Goal: Task Accomplishment & Management: Manage account settings

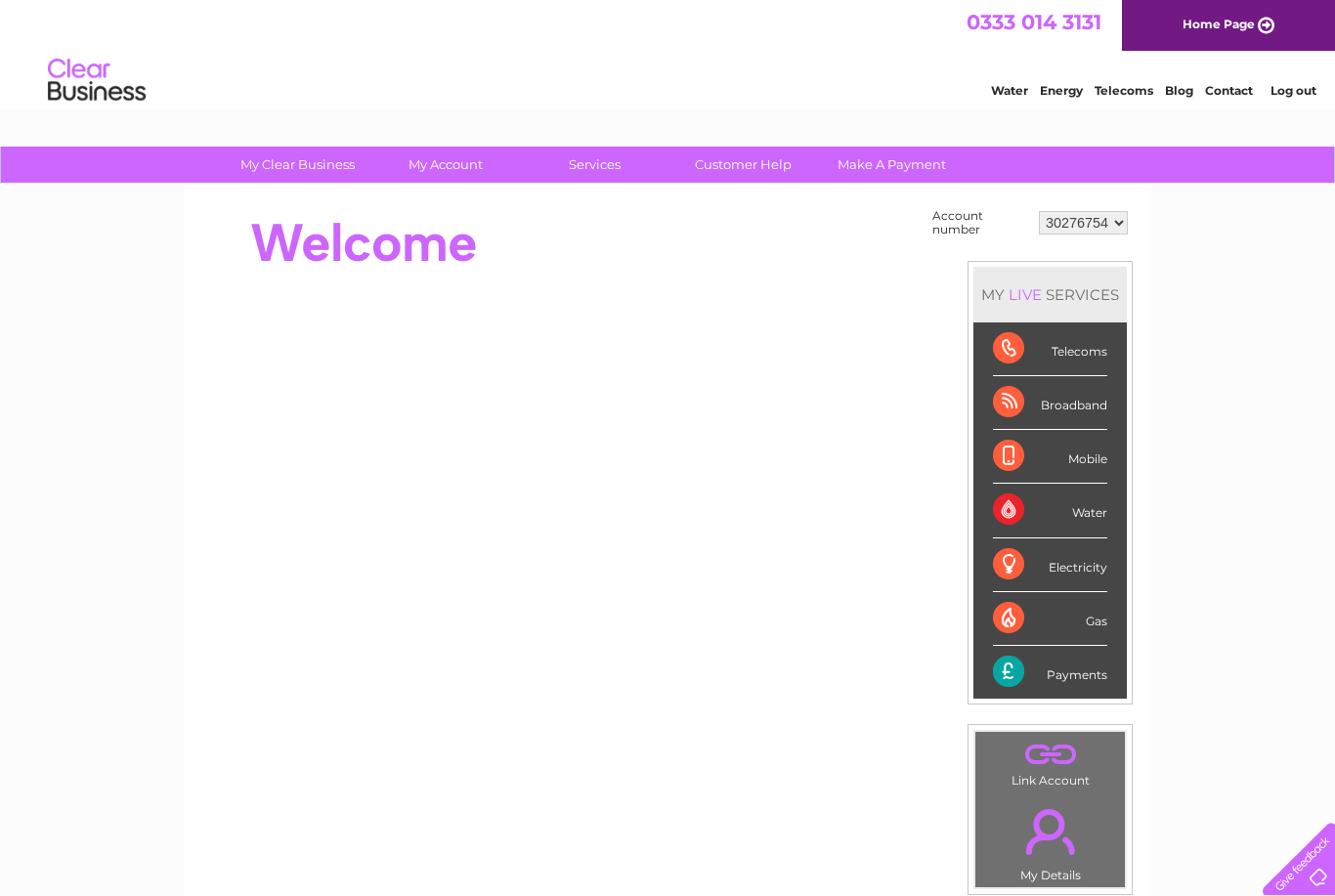
click at [1068, 556] on div "Electricity" at bounding box center [1050, 565] width 114 height 54
click at [1038, 544] on div "Electricity" at bounding box center [1050, 565] width 114 height 54
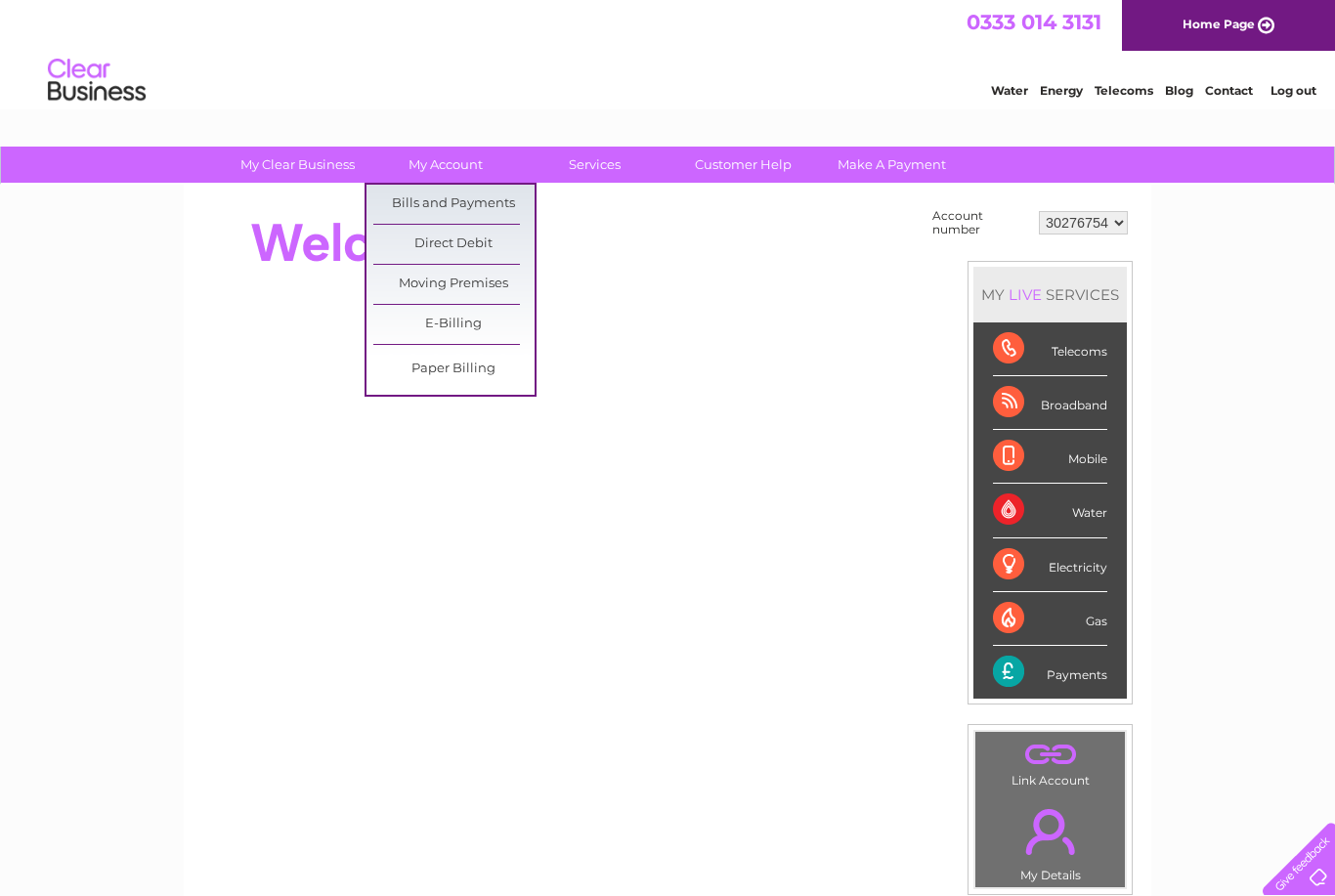
click at [490, 239] on link "Direct Debit" at bounding box center [453, 244] width 161 height 39
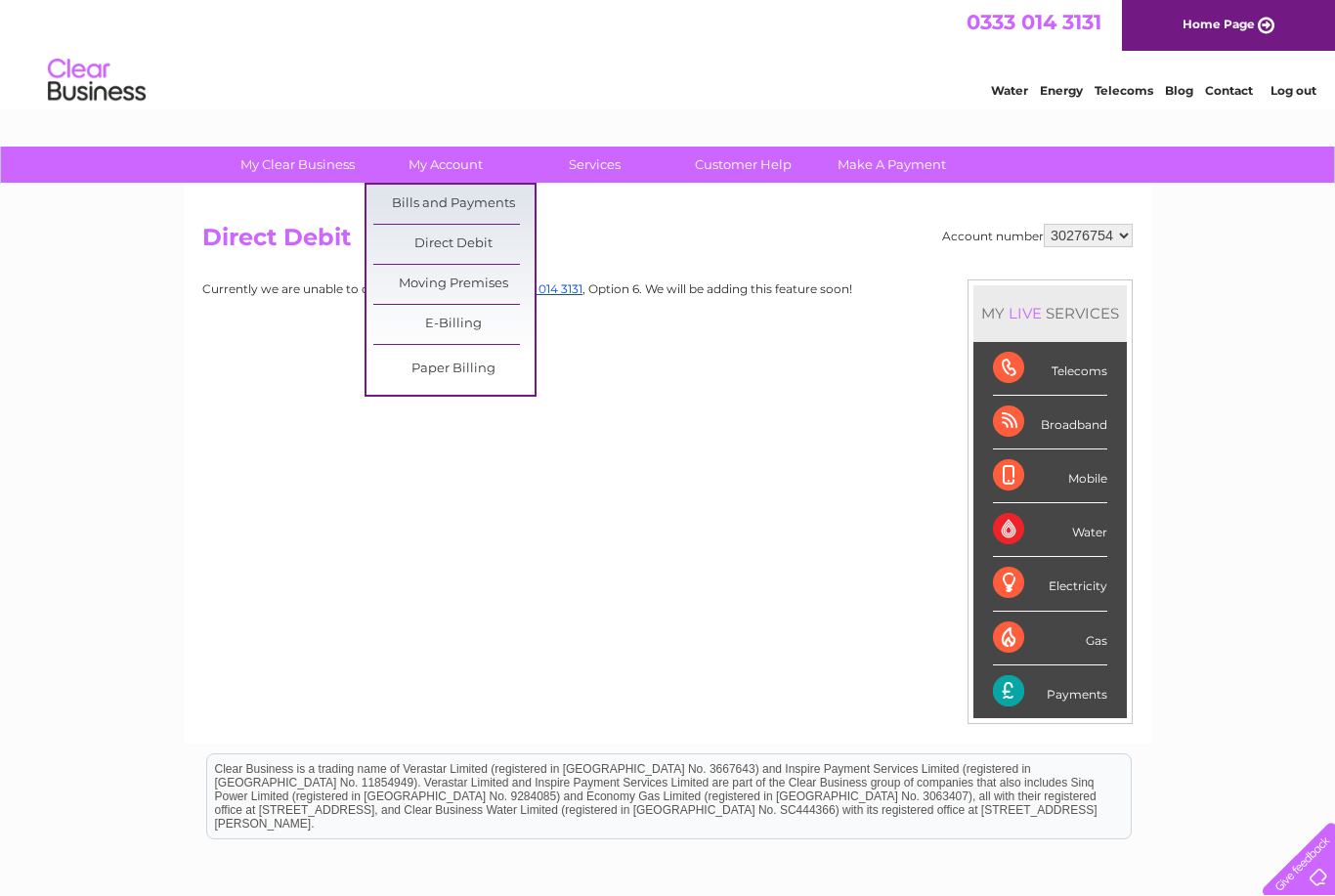
click at [469, 324] on link "E-Billing" at bounding box center [453, 324] width 161 height 39
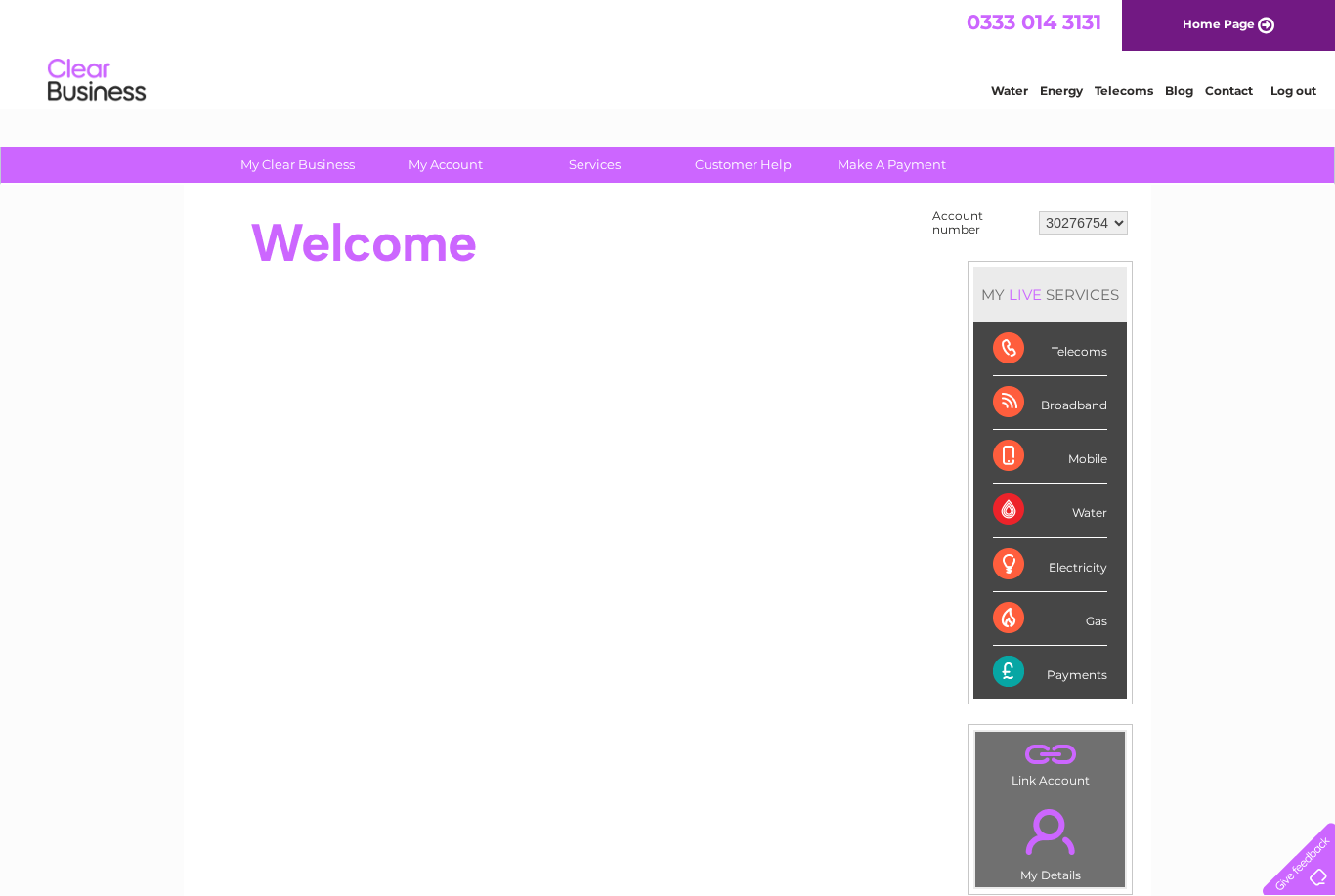
click at [1093, 222] on select "30276754 30309783" at bounding box center [1083, 222] width 89 height 23
select select "30309783"
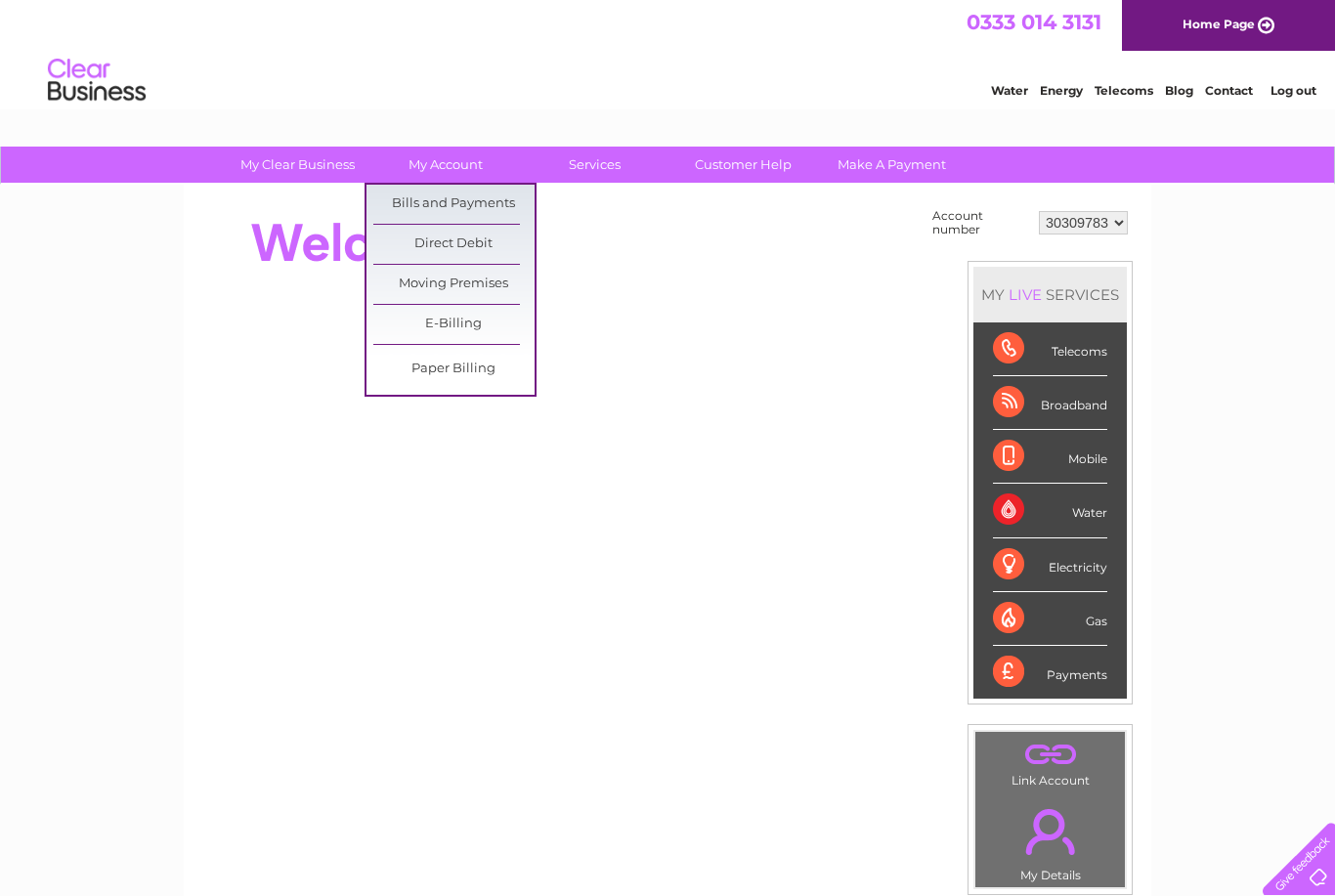
click at [482, 205] on link "Bills and Payments" at bounding box center [453, 204] width 161 height 39
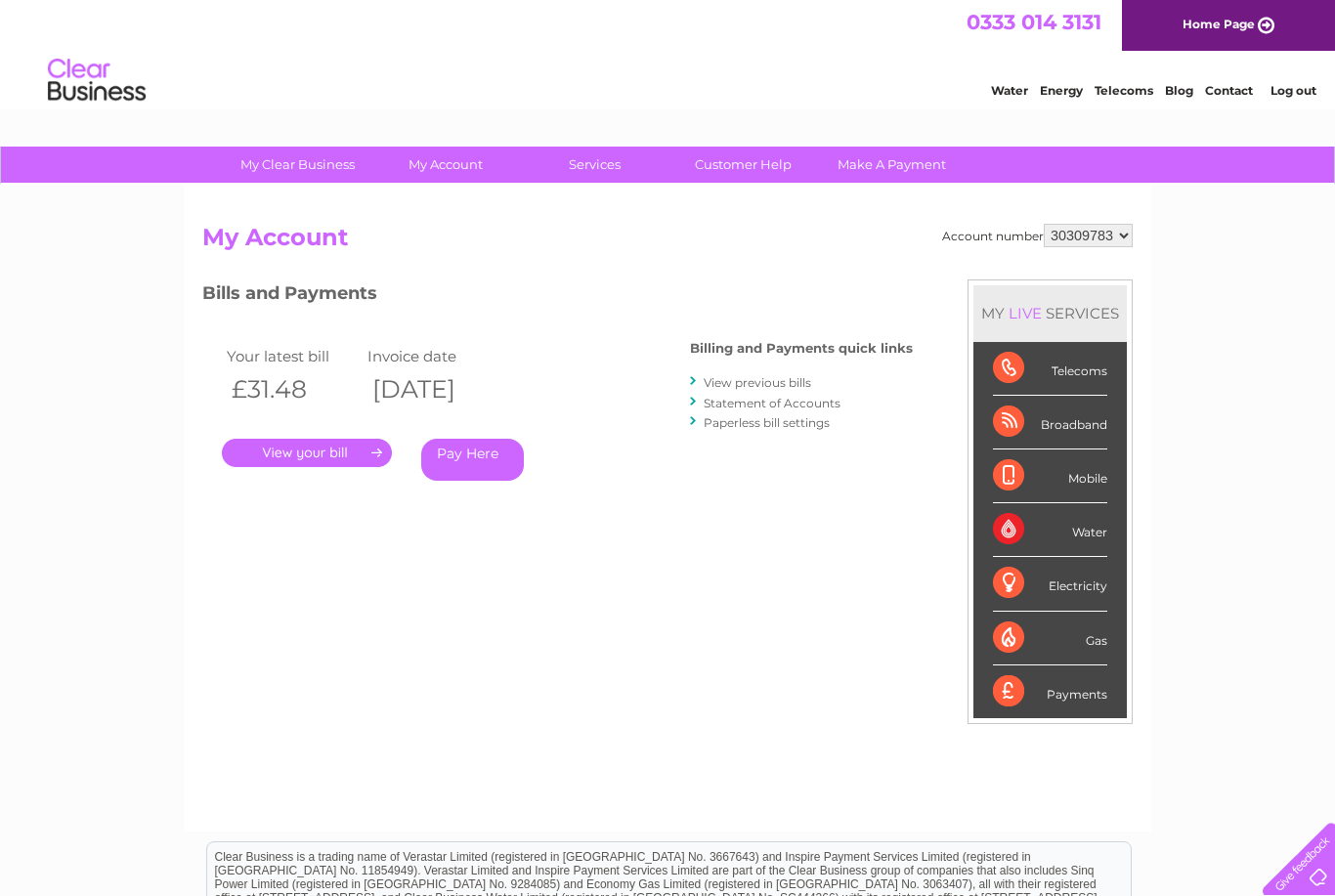
click at [322, 461] on link "." at bounding box center [307, 453] width 170 height 28
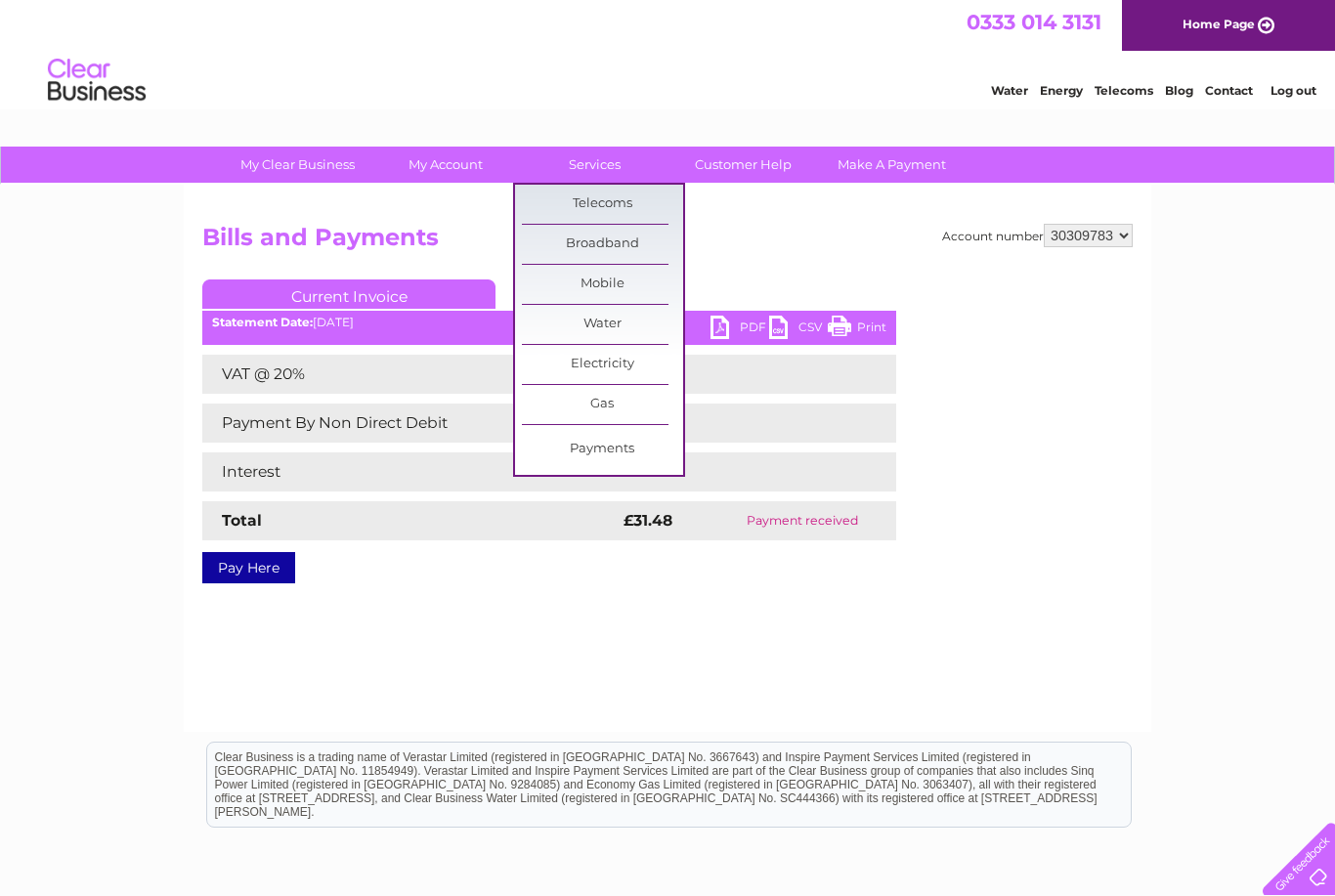
click at [636, 233] on link "Broadband" at bounding box center [602, 244] width 161 height 39
